Goal: Find specific page/section: Find specific page/section

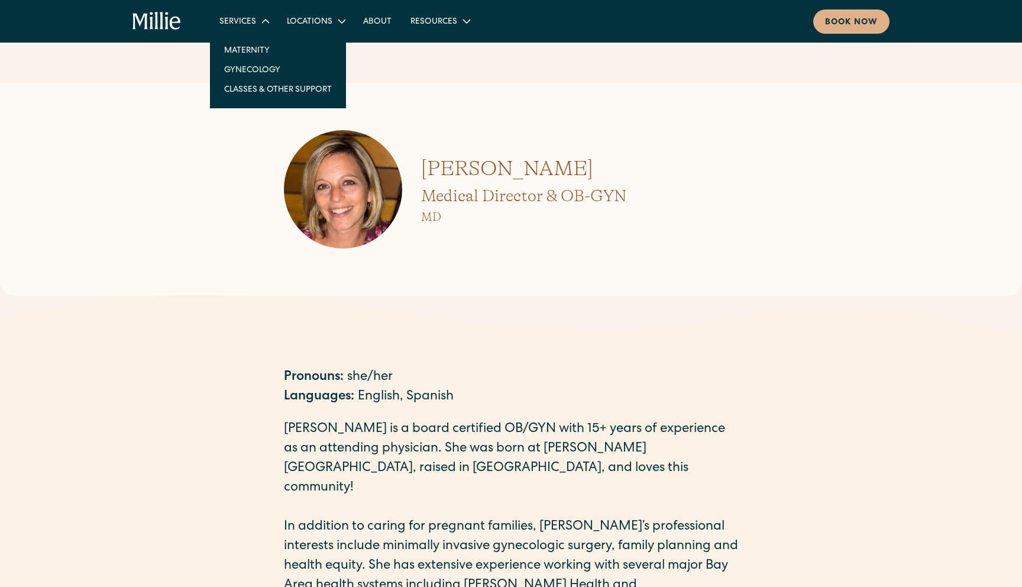
click at [240, 22] on div "Services" at bounding box center [237, 22] width 37 height 12
click at [260, 68] on link "Gynecology" at bounding box center [278, 70] width 127 height 20
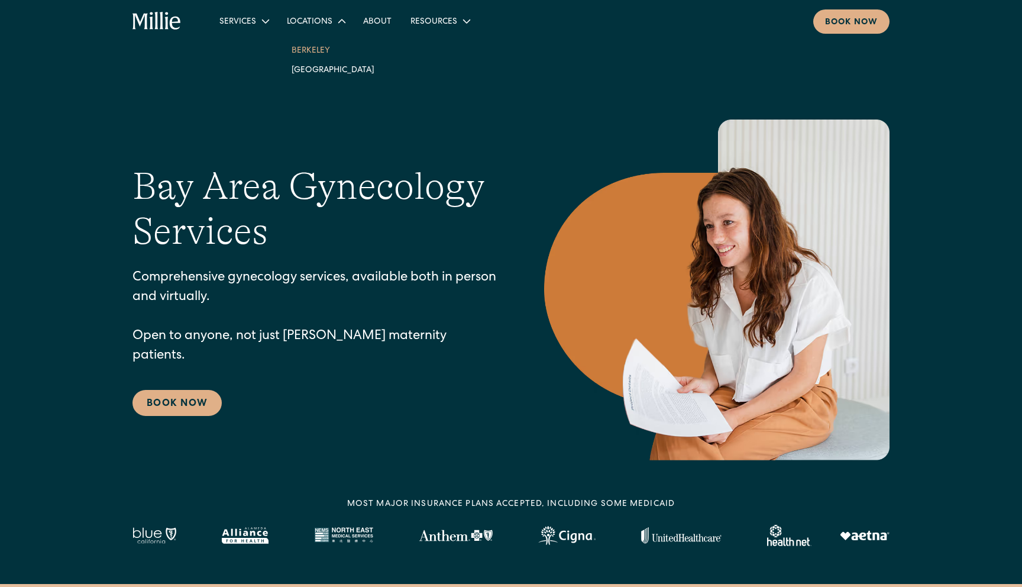
click at [306, 53] on link "Berkeley" at bounding box center [333, 50] width 102 height 20
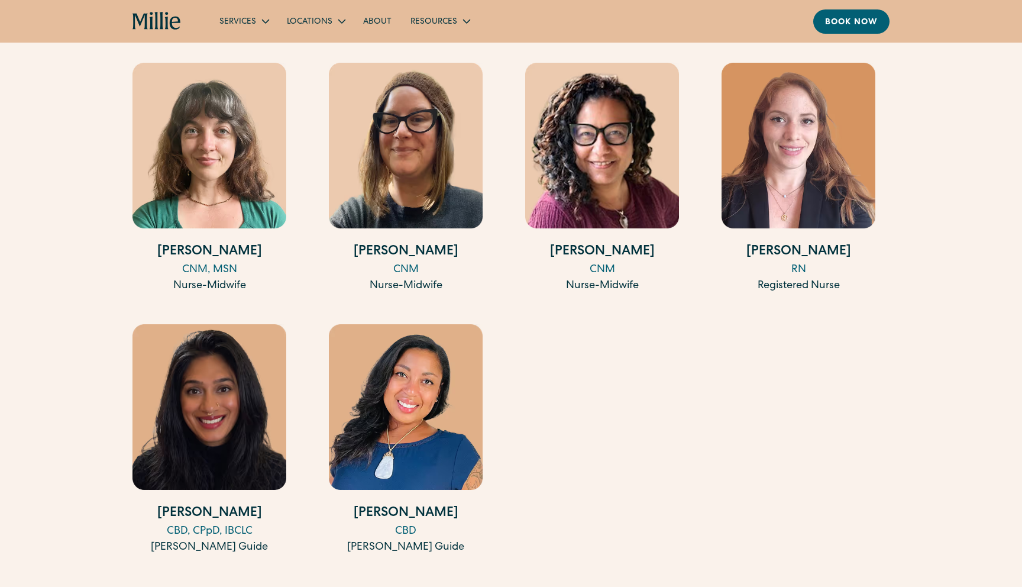
scroll to position [1747, 0]
